Goal: Communication & Community: Share content

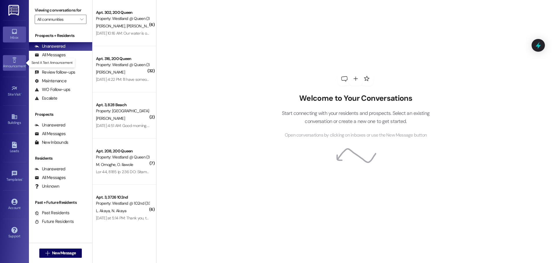
click at [10, 63] on div "Announcement •" at bounding box center [14, 66] width 29 height 6
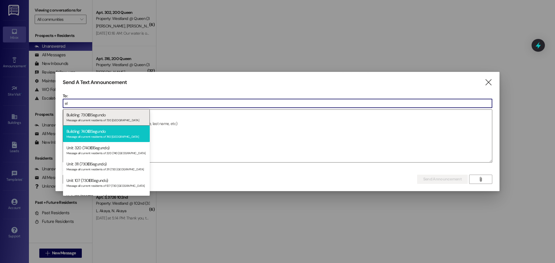
type input "el"
click at [90, 134] on span "El" at bounding box center [89, 131] width 3 height 5
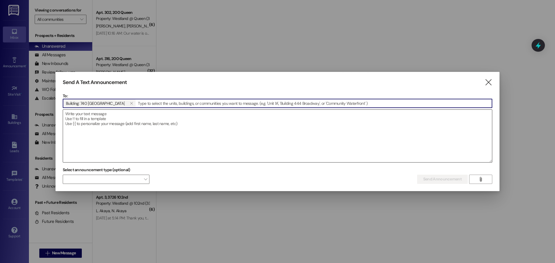
click at [90, 115] on textarea at bounding box center [277, 136] width 429 height 53
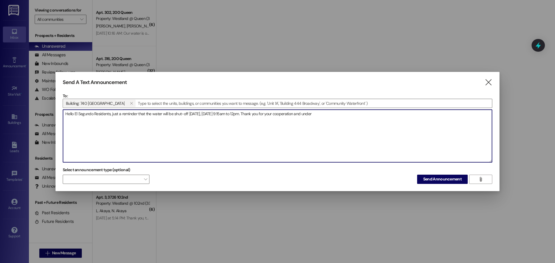
click at [235, 113] on textarea "Hello El Segundo Residents, just a reminder that the water will be shut-off [DA…" at bounding box center [277, 136] width 429 height 53
click at [340, 112] on textarea "Hello El Segundo Residents, just a reminder that the water will be shut-off [DA…" at bounding box center [277, 136] width 429 height 53
drag, startPoint x: 353, startPoint y: 116, endPoint x: 58, endPoint y: 124, distance: 294.8
click at [58, 124] on div "Send A Text Announcement  To: Building: 740 El Segundo   Drop image file her…" at bounding box center [278, 131] width 444 height 119
type textarea "Hello El Segundo Residents, just a reminder that the water will be shut-off [DA…"
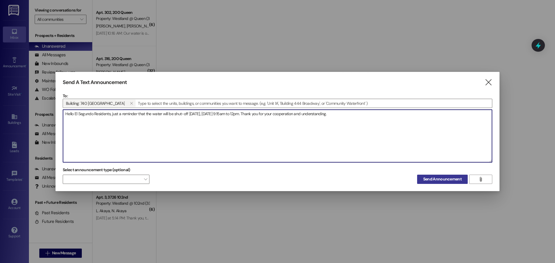
click at [444, 178] on span "Send Announcement" at bounding box center [442, 179] width 38 height 6
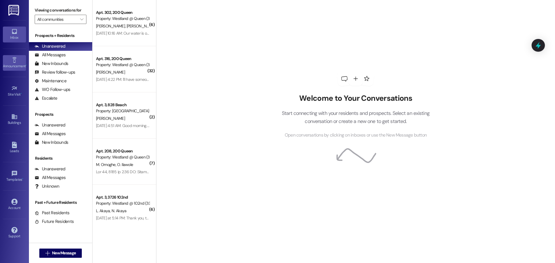
click at [12, 56] on link "Announcement •" at bounding box center [14, 63] width 23 height 16
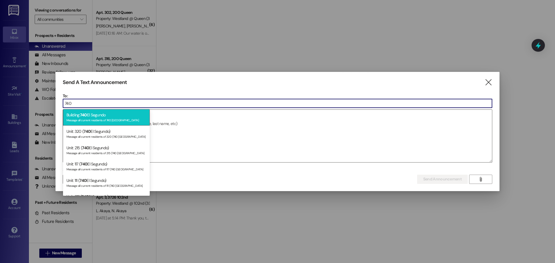
type input "740"
click at [113, 119] on div "Message all current residents of 740 [GEOGRAPHIC_DATA]" at bounding box center [107, 119] width 80 height 5
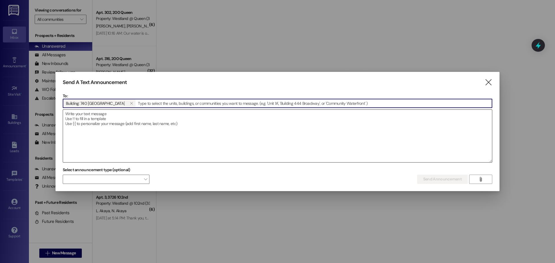
click at [95, 120] on textarea at bounding box center [277, 136] width 429 height 53
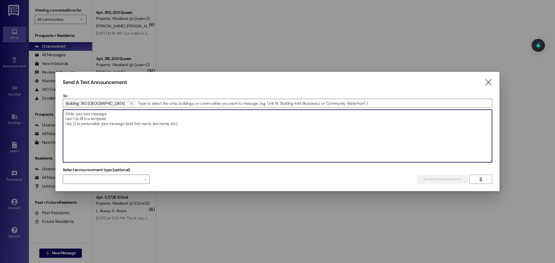
paste textarea "Hola Residentes de [GEOGRAPHIC_DATA], Solo es un recordatorio de que el agua es…"
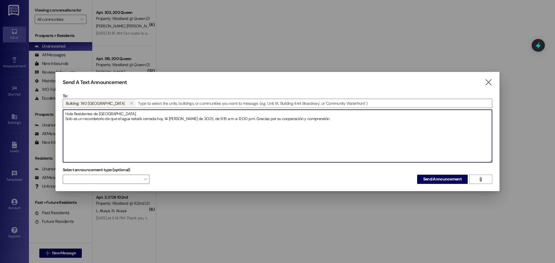
click at [124, 113] on textarea "Hola Residentes de [GEOGRAPHIC_DATA], Solo es un recordatorio de que el agua es…" at bounding box center [277, 136] width 429 height 53
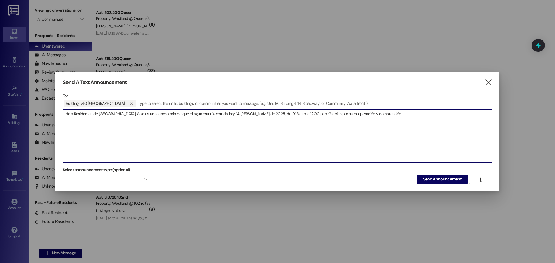
click at [126, 115] on textarea "Hola Residentes de [GEOGRAPHIC_DATA], Solo es un recordatorio de que el agua es…" at bounding box center [277, 136] width 429 height 53
click at [228, 116] on textarea "Hola Residentes de [GEOGRAPHIC_DATA], Solo es un recordatorio de que el agua es…" at bounding box center [277, 136] width 429 height 53
type textarea "Hola Residentes de [GEOGRAPHIC_DATA], Solo es un recordatorio de que el agua es…"
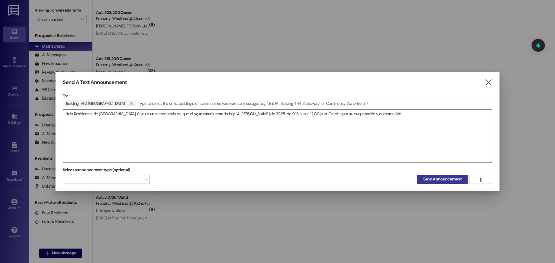
click at [434, 177] on span "Send Announcement" at bounding box center [442, 179] width 38 height 6
